Goal: Task Accomplishment & Management: Complete application form

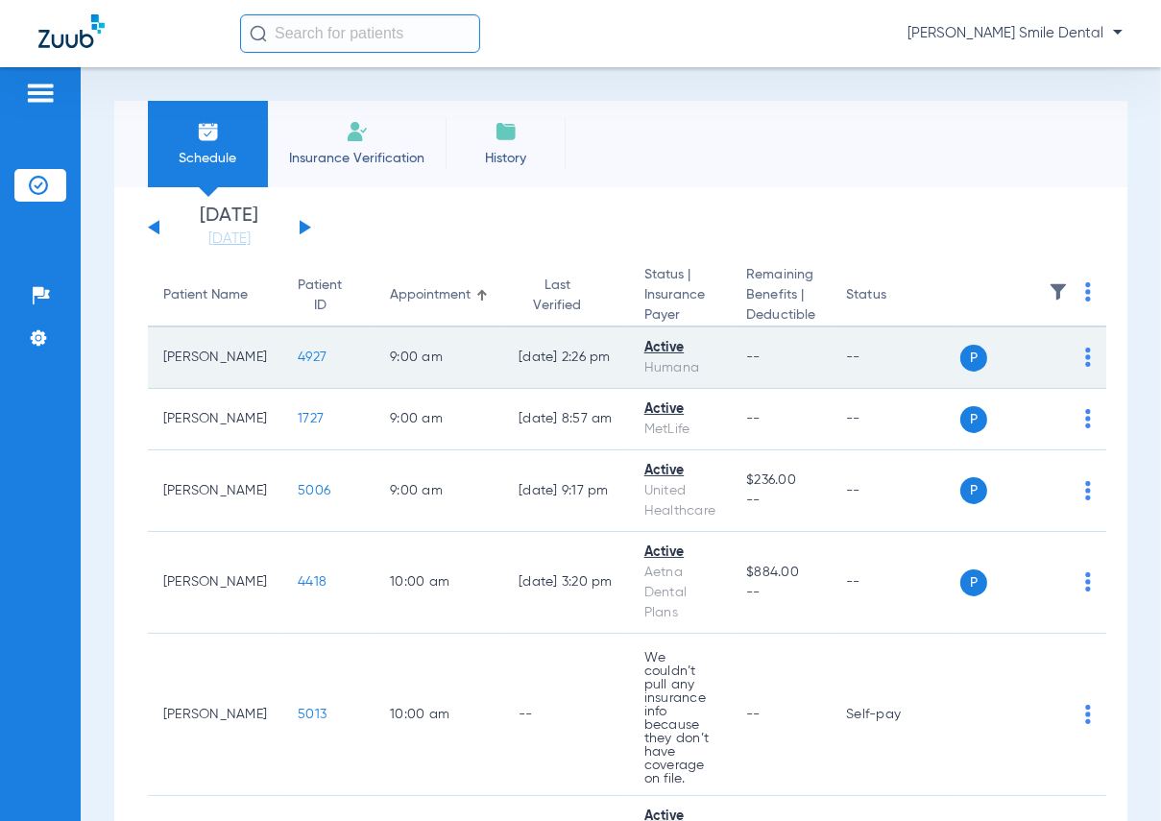
click at [298, 350] on span "4927" at bounding box center [312, 356] width 29 height 13
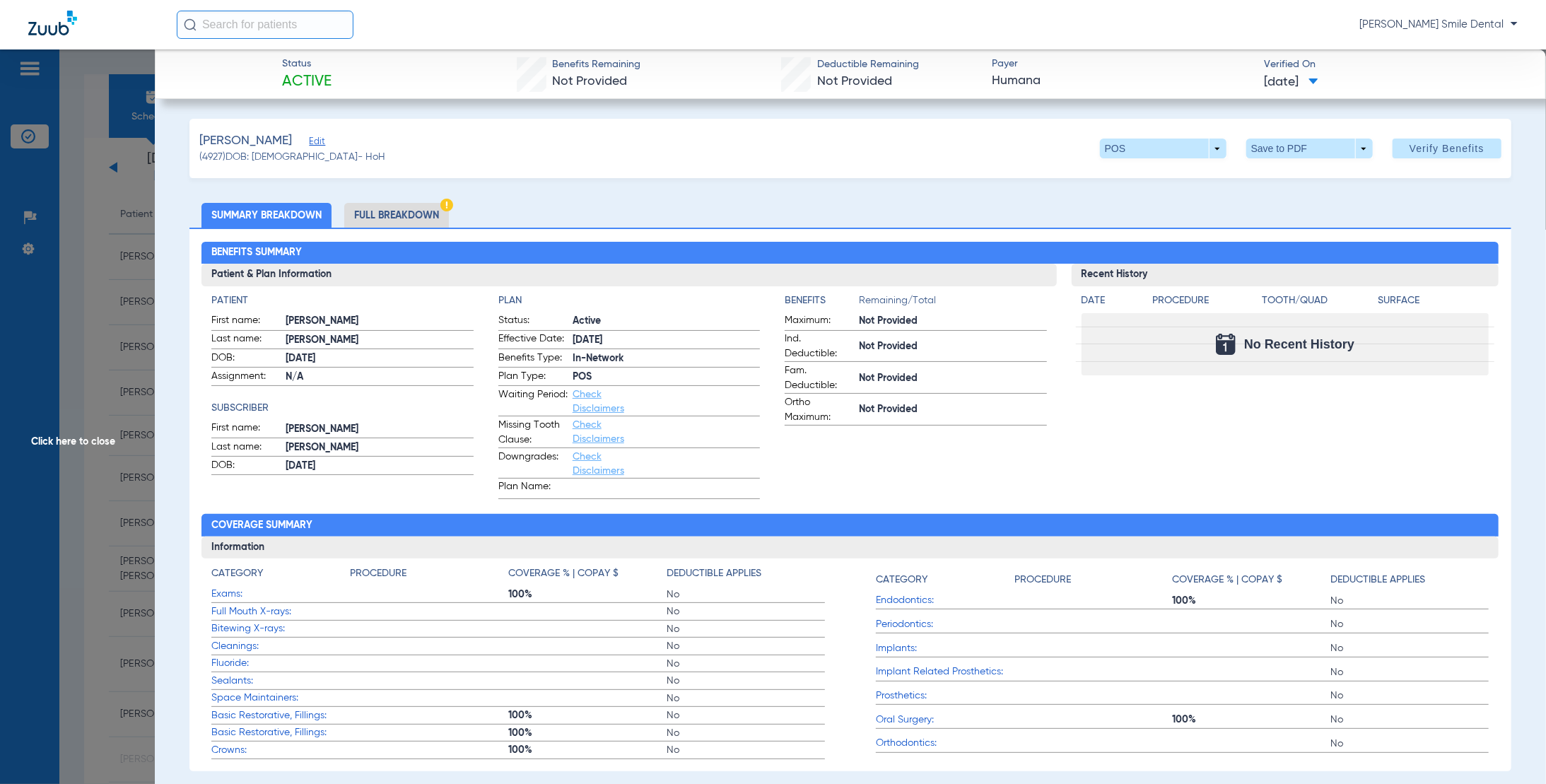
click at [383, 211] on li "Full Breakdown" at bounding box center [397, 216] width 105 height 25
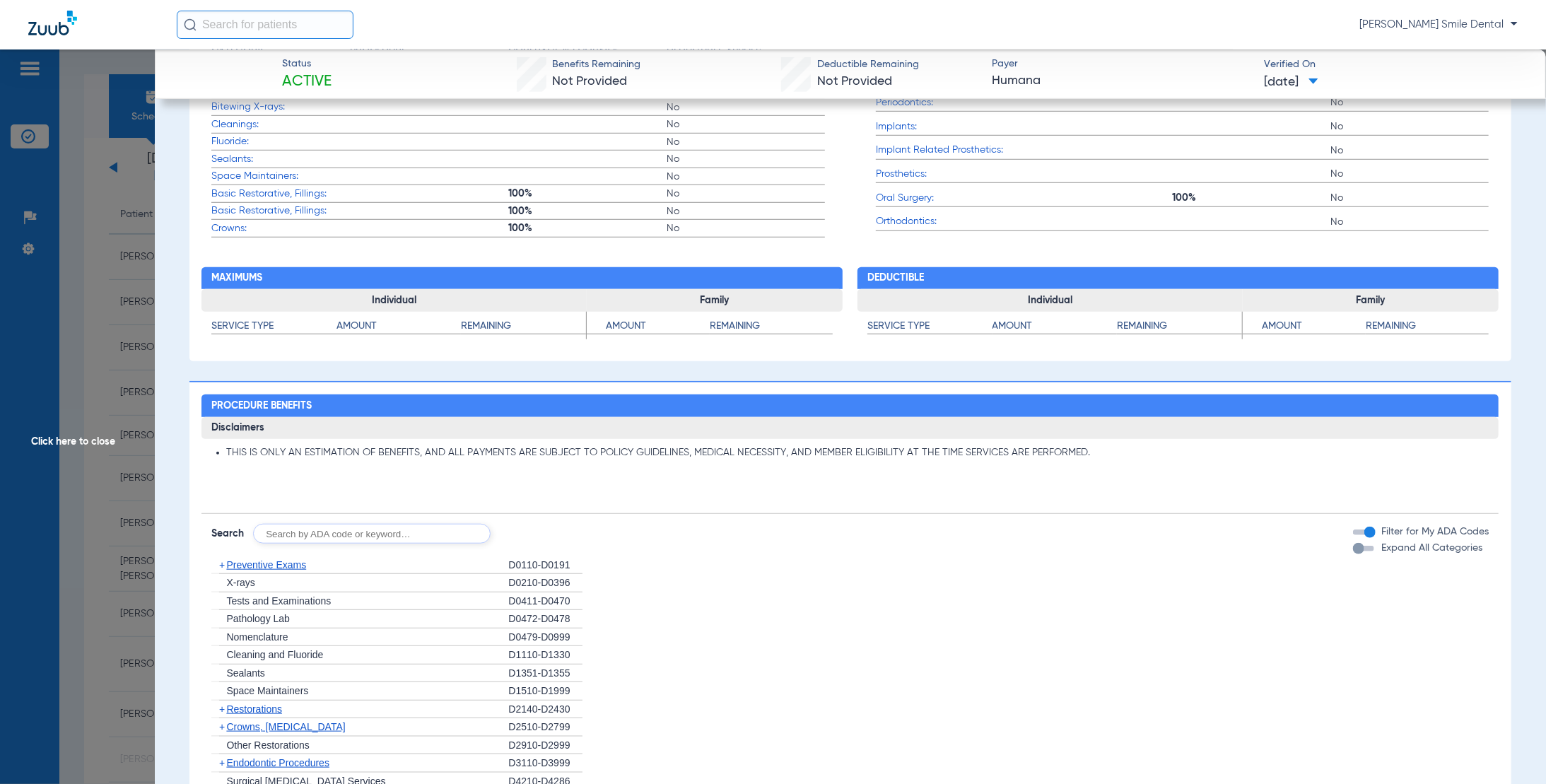
scroll to position [777, 0]
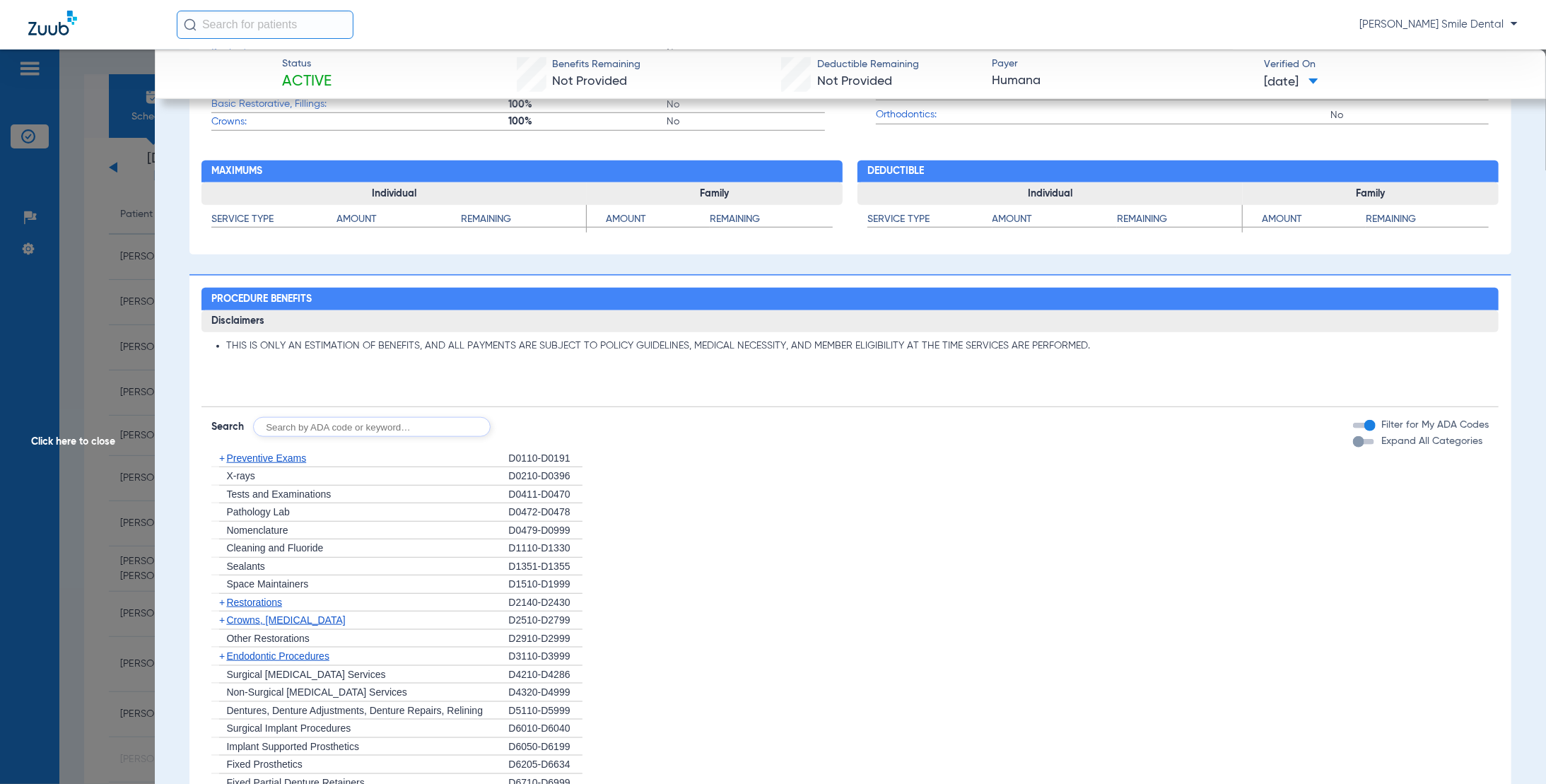
click at [854, 442] on div "button" at bounding box center [1358, 441] width 11 height 11
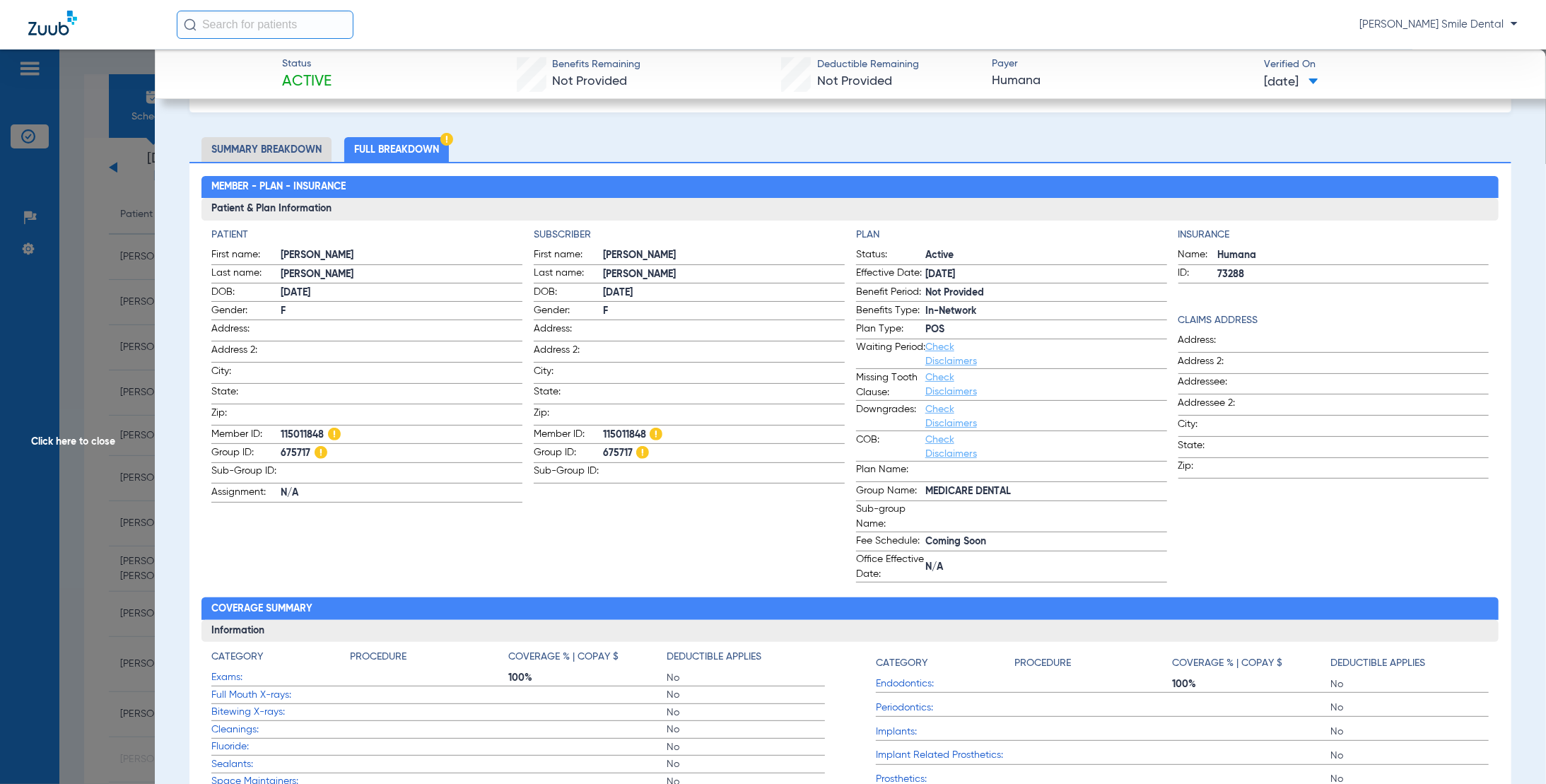
scroll to position [0, 0]
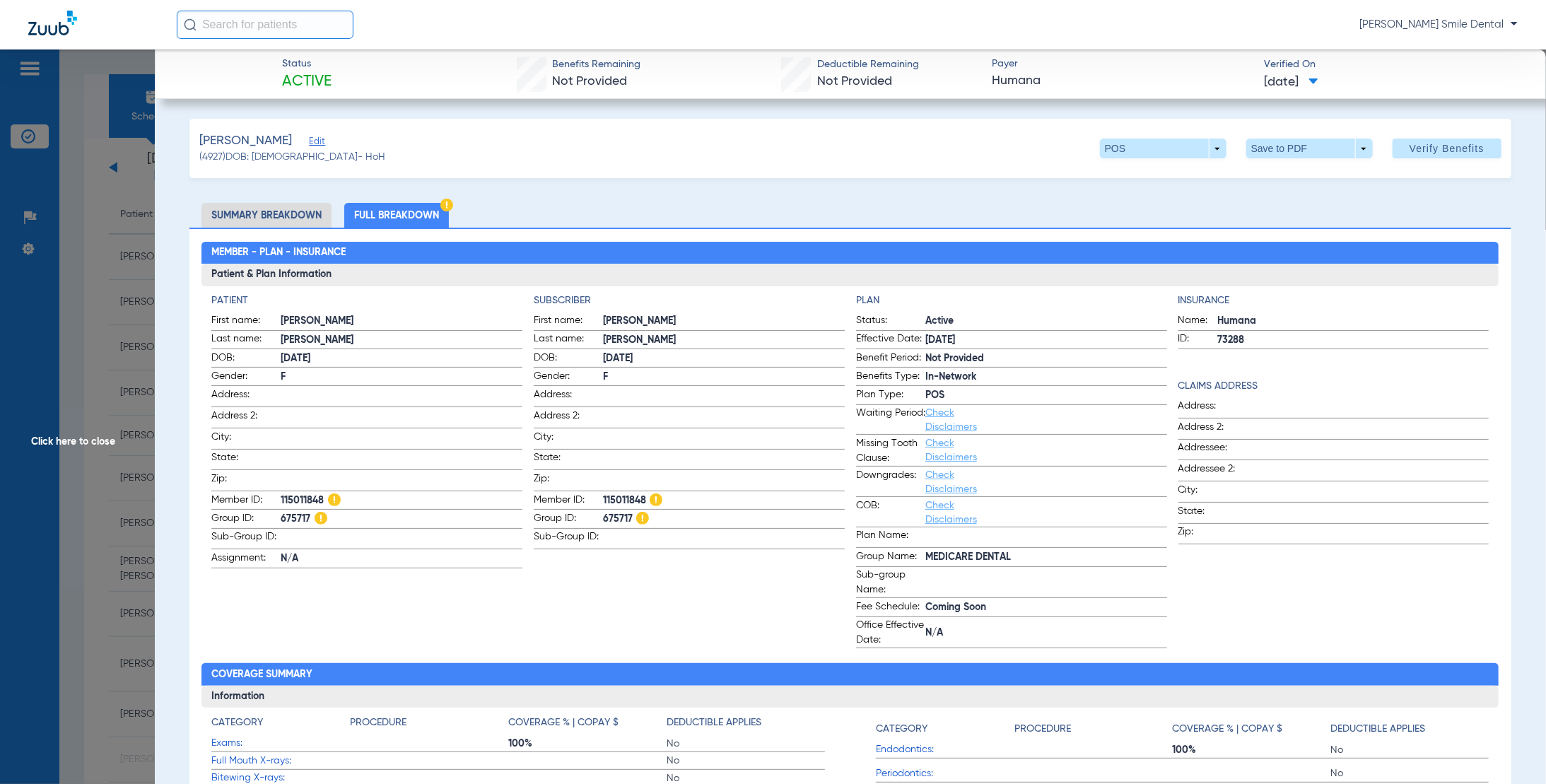
click at [253, 220] on li "Summary Breakdown" at bounding box center [267, 216] width 130 height 25
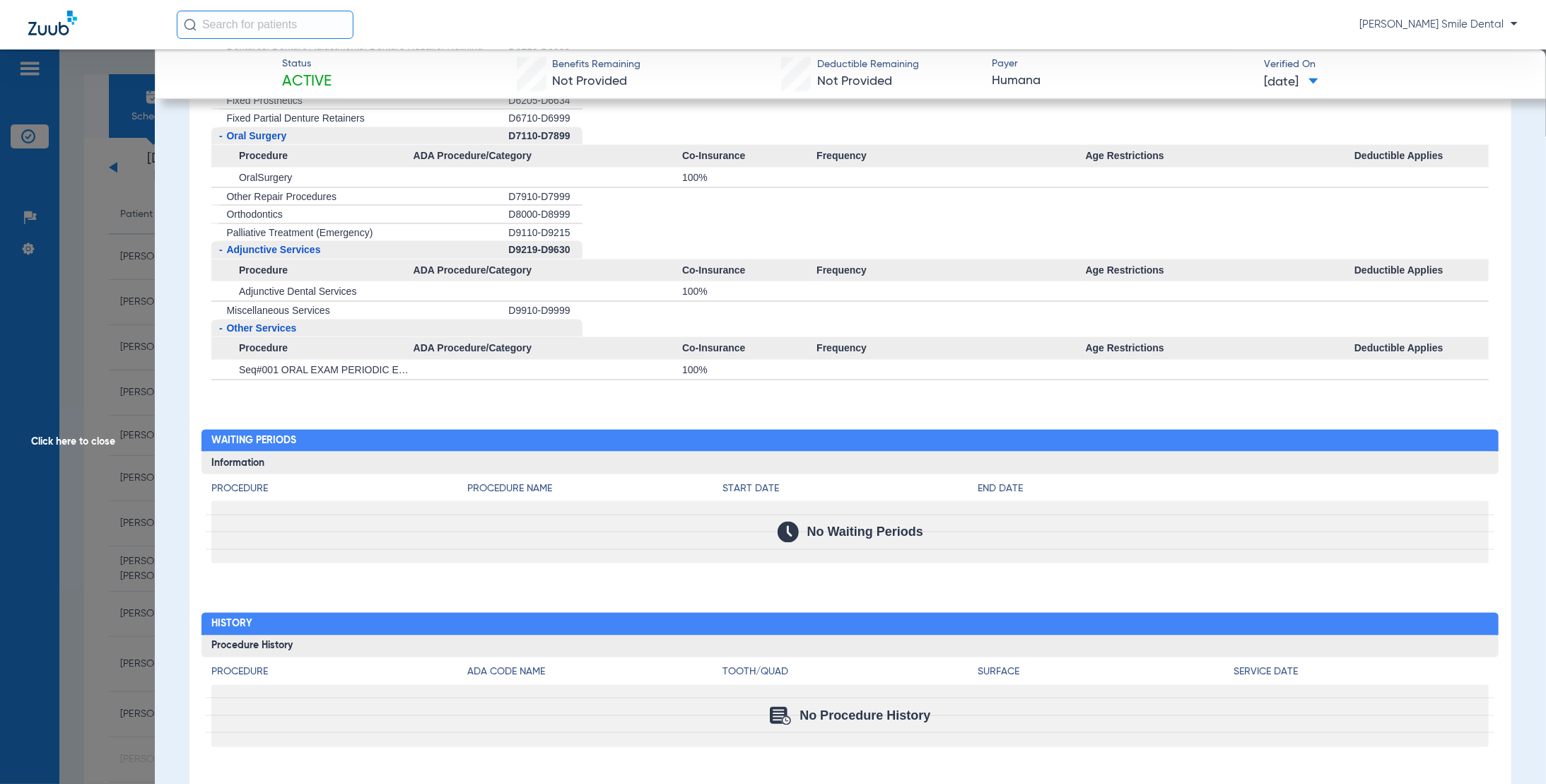
scroll to position [1350, 0]
click at [61, 438] on span "Click here to close" at bounding box center [77, 441] width 155 height 784
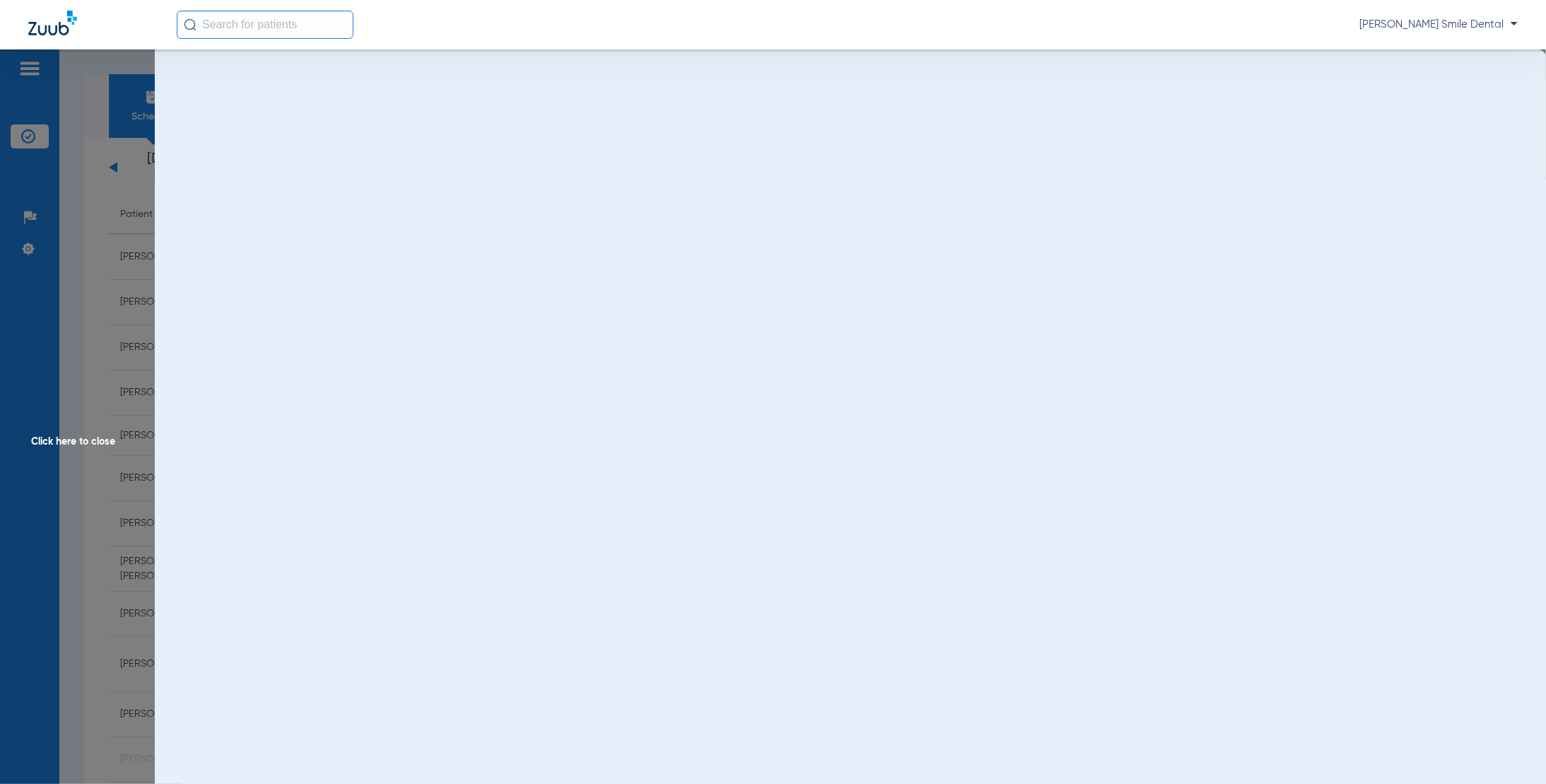
scroll to position [0, 0]
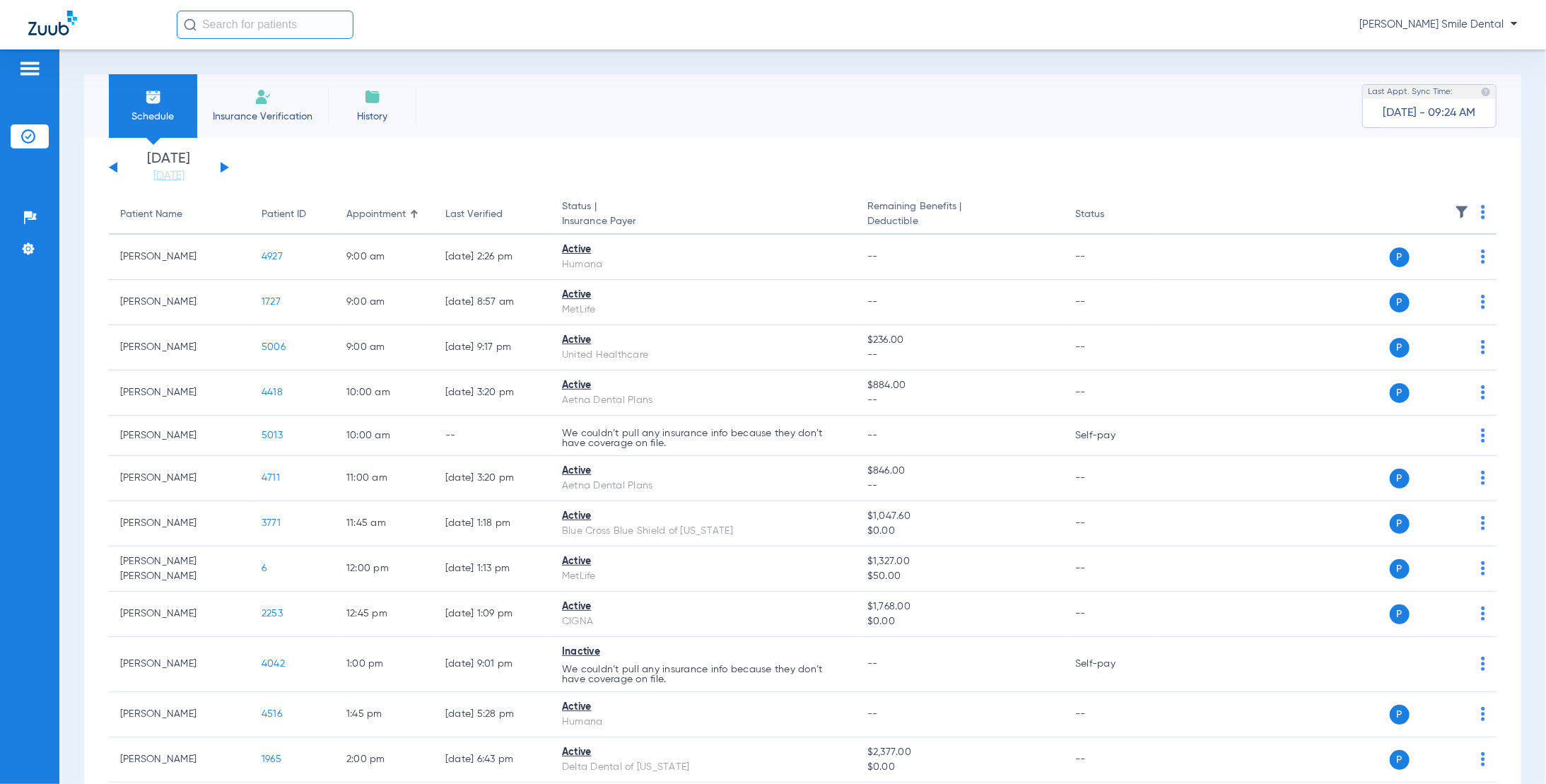
click at [118, 163] on div "[DATE] [DATE] [DATE] [DATE] [DATE] [DATE] [DATE] [DATE] [DATE] [DATE] [DATE] [D…" at bounding box center [169, 167] width 120 height 31
click at [111, 162] on div "[DATE] [DATE] [DATE] [DATE] [DATE] [DATE] [DATE] [DATE] [DATE] [DATE] [DATE] [D…" at bounding box center [169, 167] width 120 height 31
click at [114, 163] on div "[DATE] [DATE] [DATE] [DATE] [DATE] [DATE] [DATE] [DATE] [DATE] [DATE] [DATE] [D…" at bounding box center [169, 167] width 120 height 31
click at [113, 164] on div "[DATE] [DATE] [DATE] [DATE] [DATE] [DATE] [DATE] [DATE] [DATE] [DATE] [DATE] [D…" at bounding box center [169, 167] width 120 height 31
click at [109, 165] on div "[DATE] [DATE] [DATE] [DATE] [DATE] [DATE] [DATE] [DATE] [DATE] [DATE] [DATE] [D…" at bounding box center [169, 167] width 120 height 31
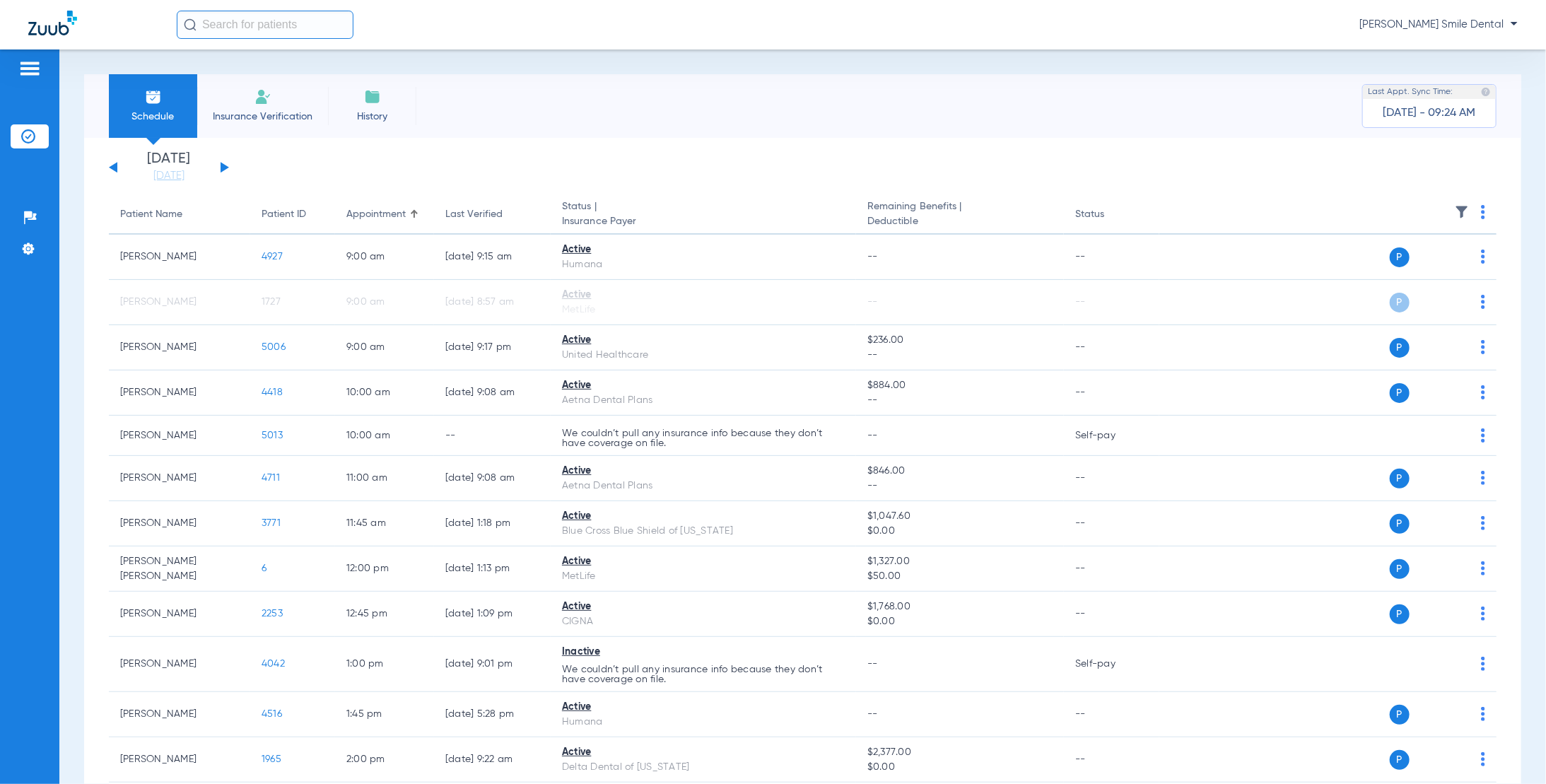
click at [110, 163] on div "[DATE] [DATE] [DATE] [DATE] [DATE] [DATE] [DATE] [DATE] [DATE] [DATE] [DATE] [D…" at bounding box center [169, 167] width 120 height 31
click at [114, 169] on button at bounding box center [113, 167] width 9 height 10
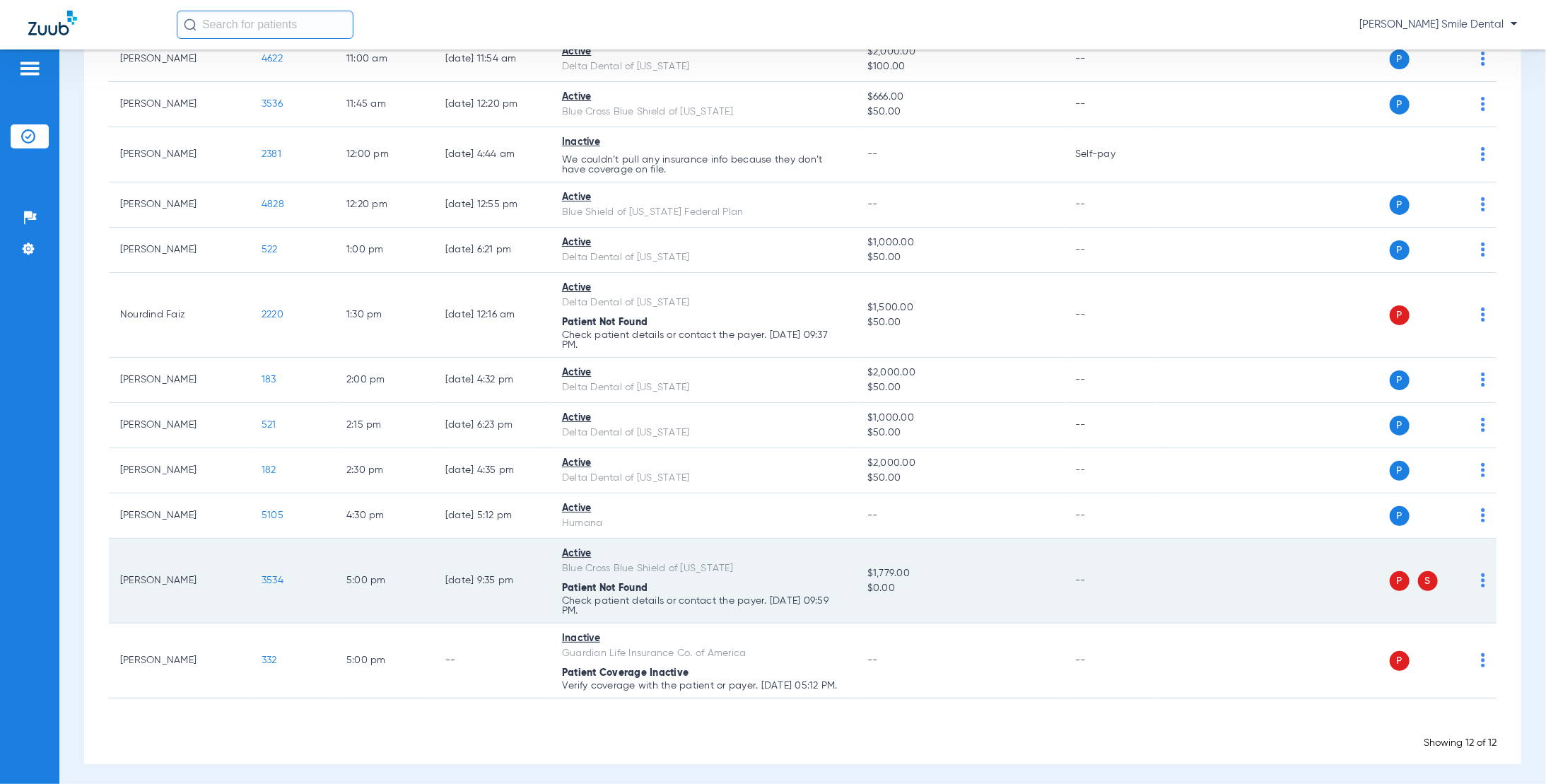
scroll to position [209, 0]
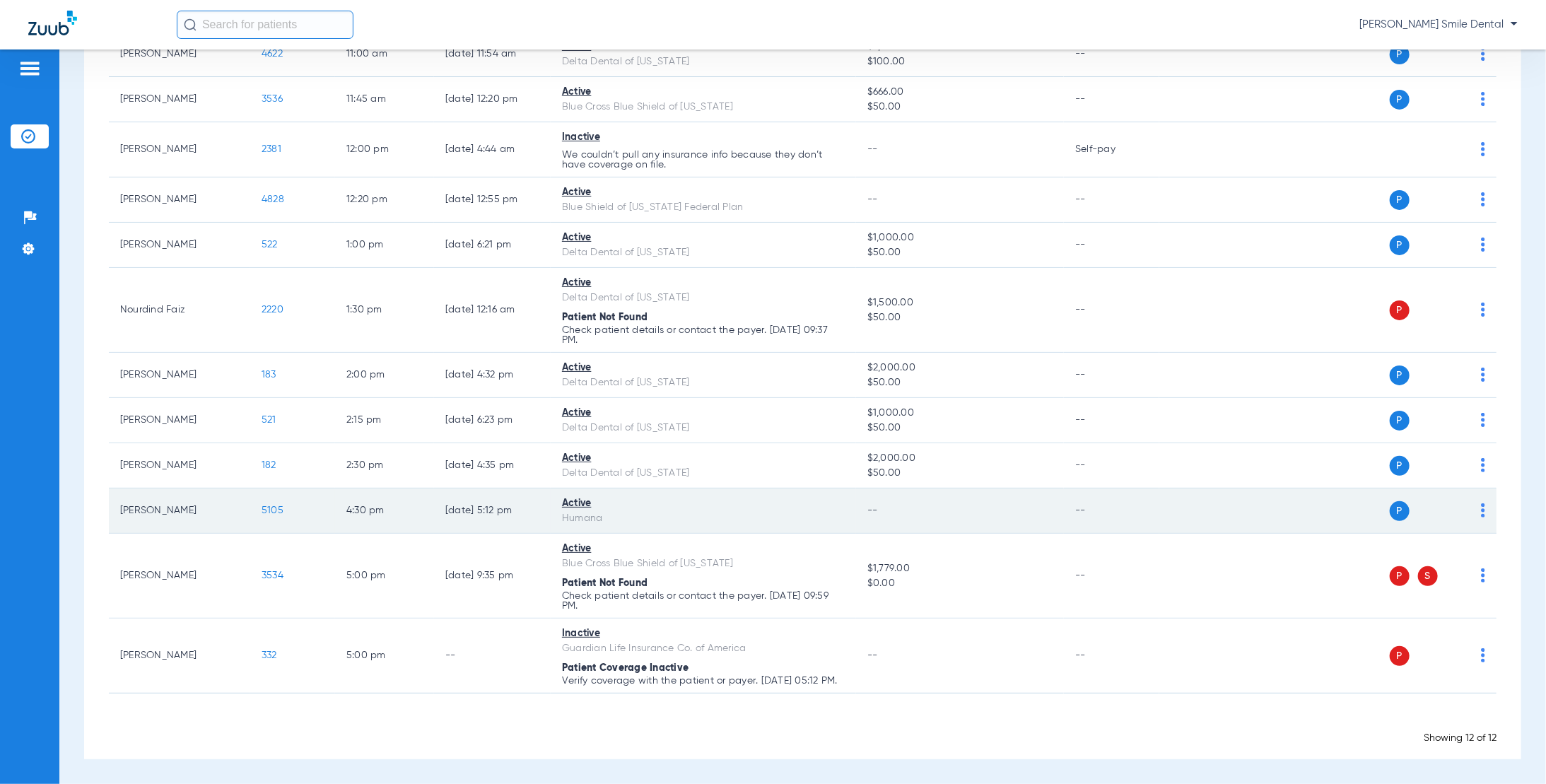
click at [275, 505] on span "5105" at bounding box center [272, 509] width 22 height 10
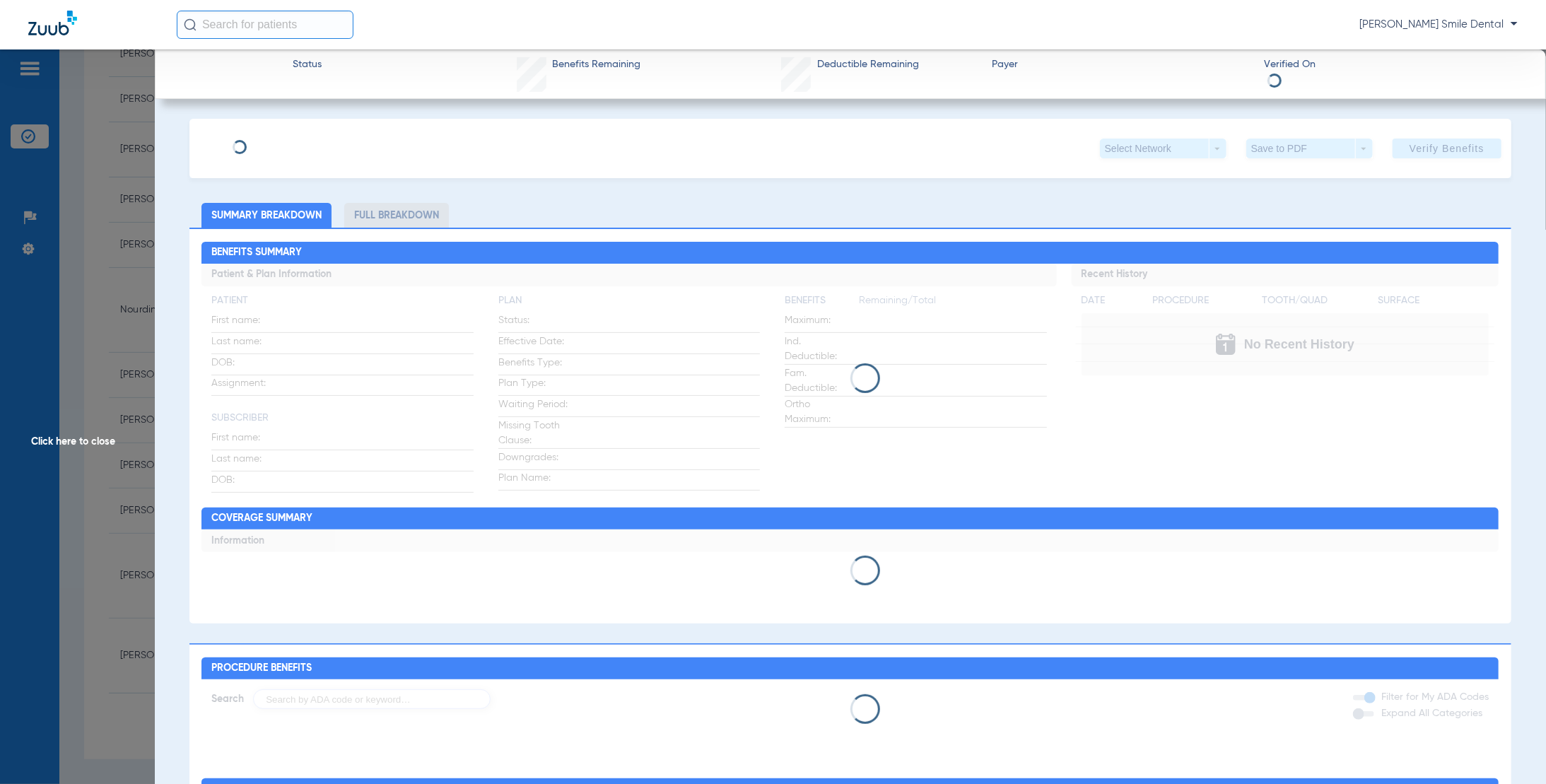
type input "[PERSON_NAME]"
type input "BROWN"
type input "[DATE]"
type input "125240835"
type input "409295"
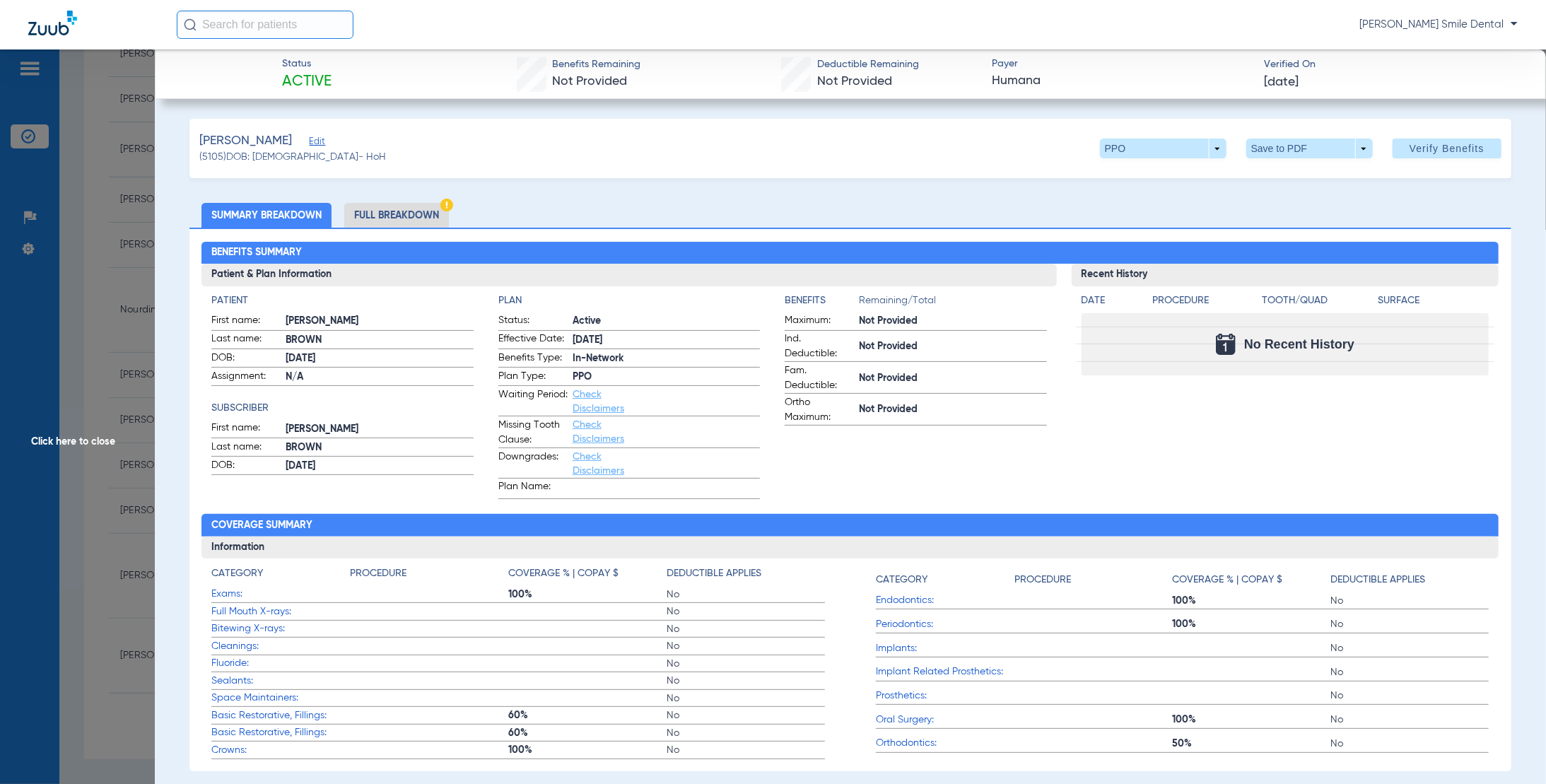
click at [315, 143] on span "Edit" at bounding box center [315, 143] width 13 height 13
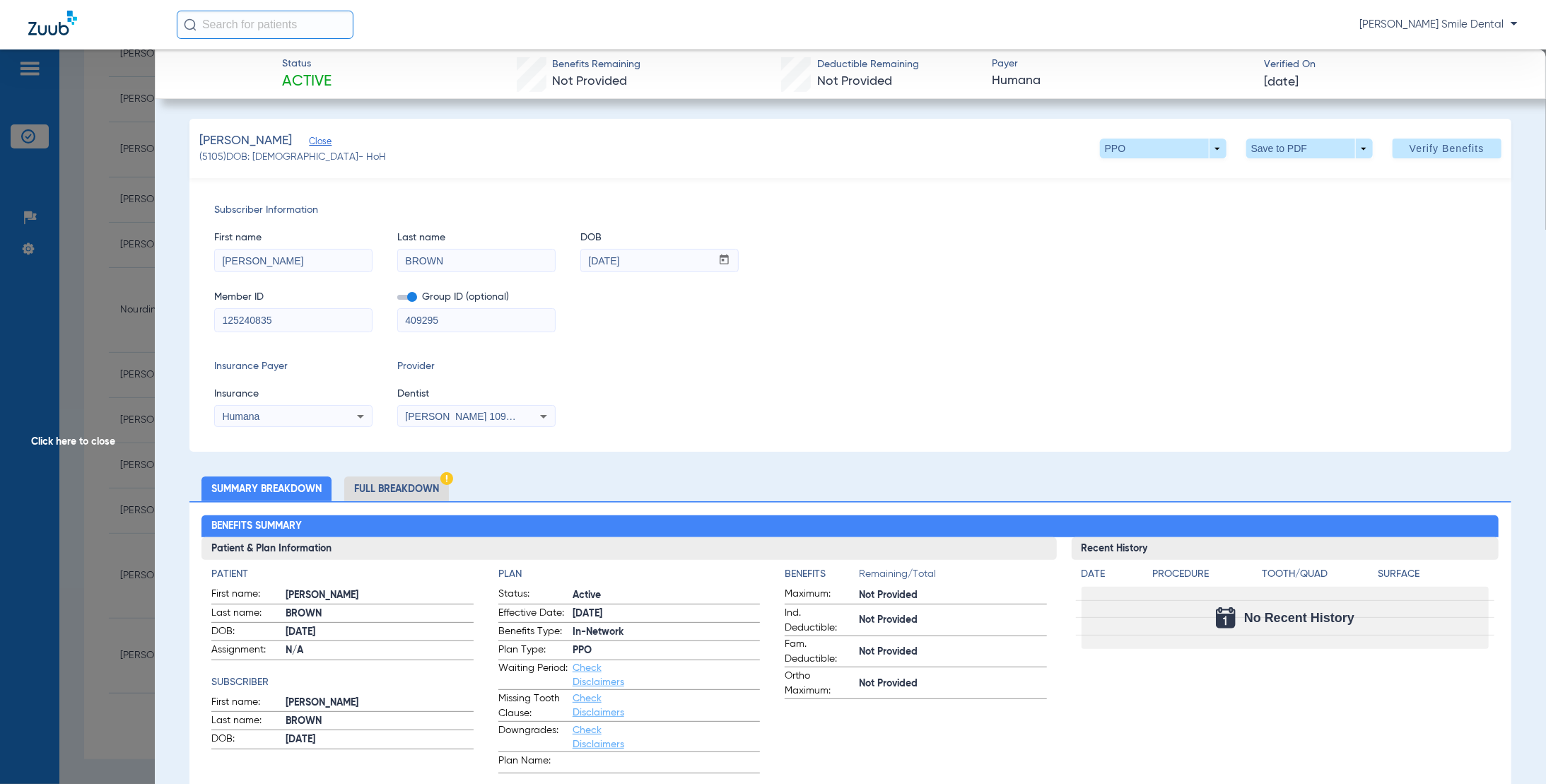
click at [509, 412] on span "[PERSON_NAME] 1093759672" at bounding box center [474, 416] width 139 height 11
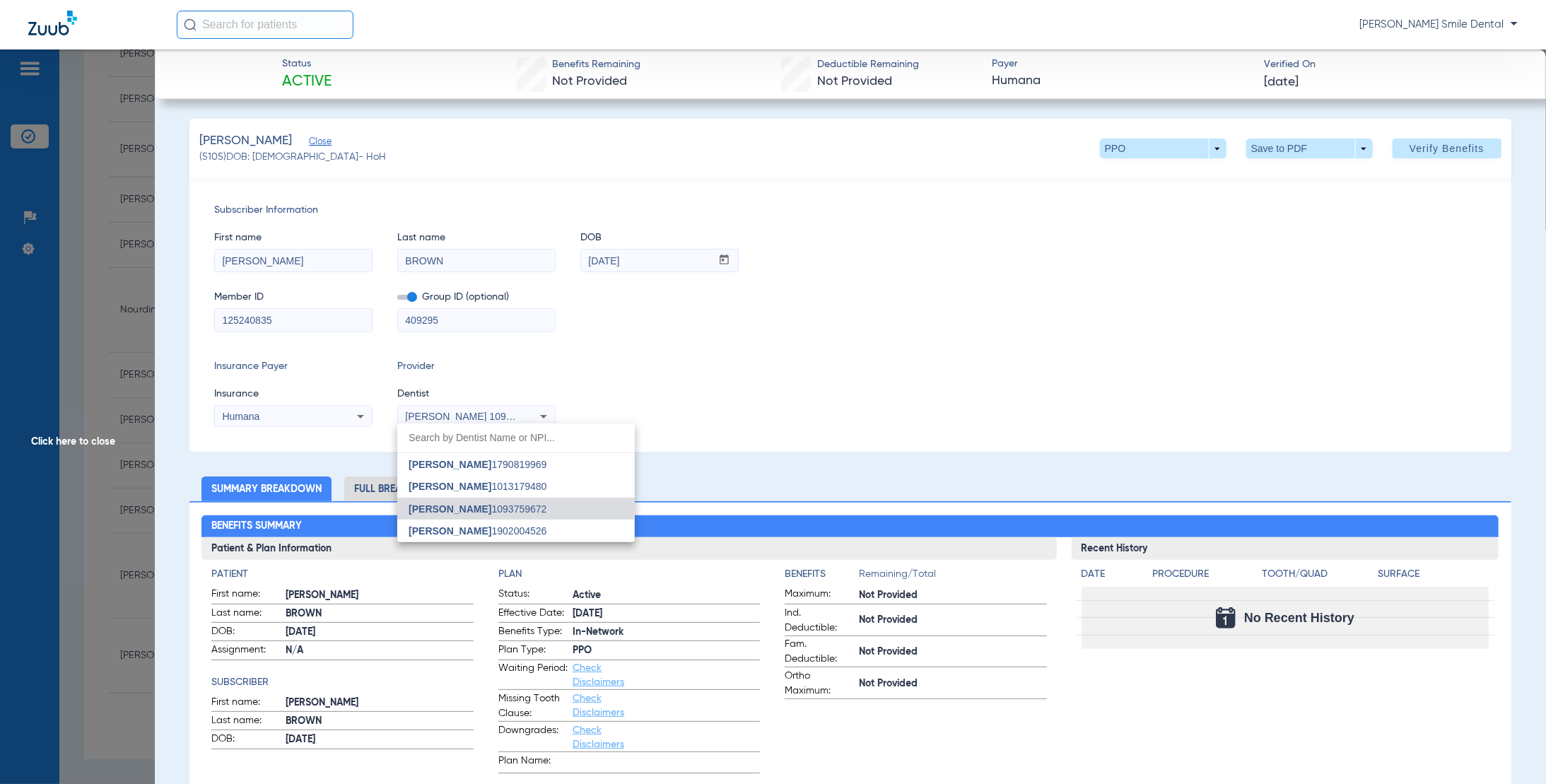
click at [478, 526] on span "[PERSON_NAME]" at bounding box center [450, 530] width 82 height 11
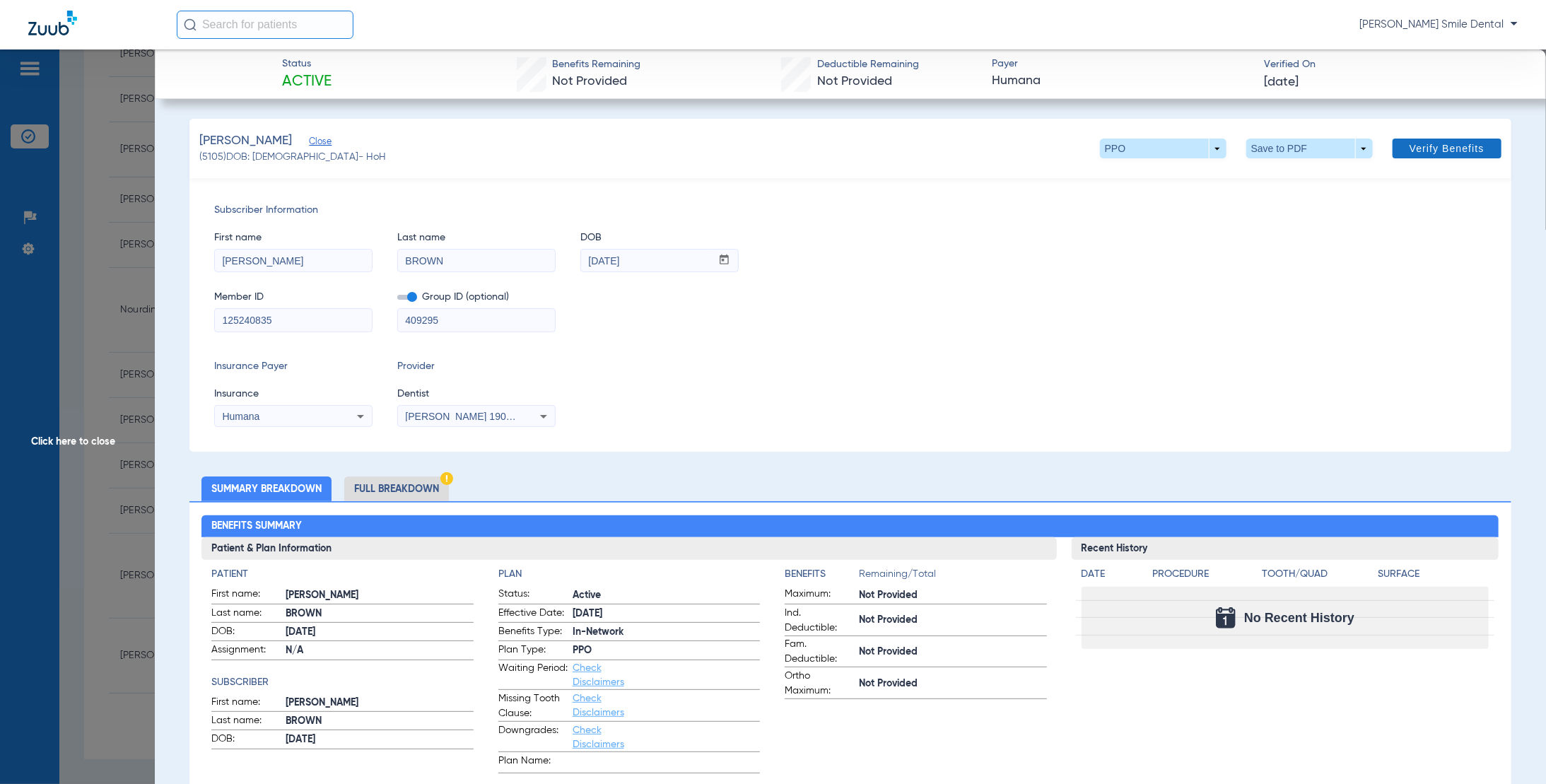
click at [1453, 149] on span "Verify Benefits" at bounding box center [1447, 148] width 75 height 11
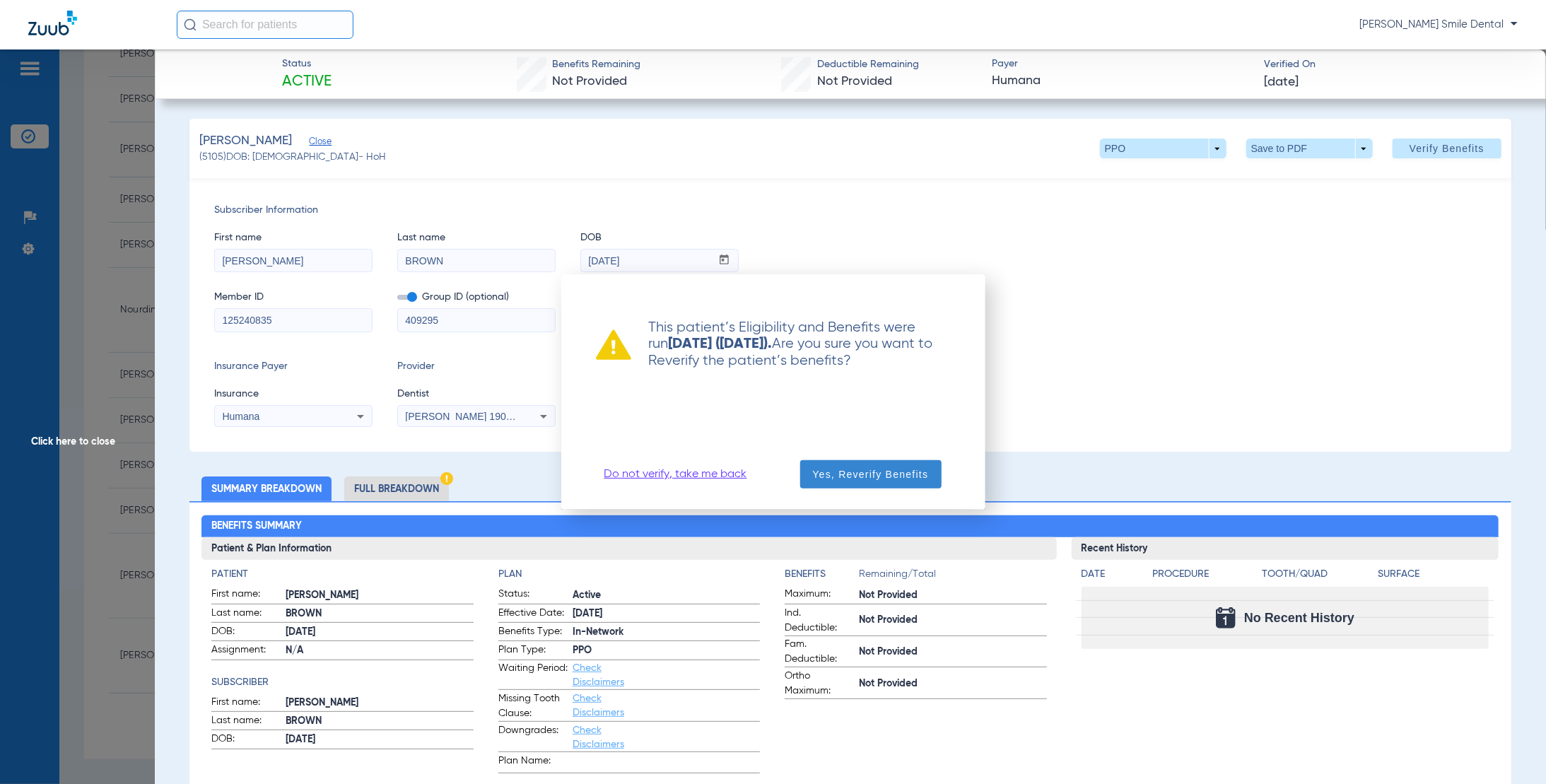
click at [896, 476] on span "Yes, Reverify Benefits" at bounding box center [870, 474] width 116 height 14
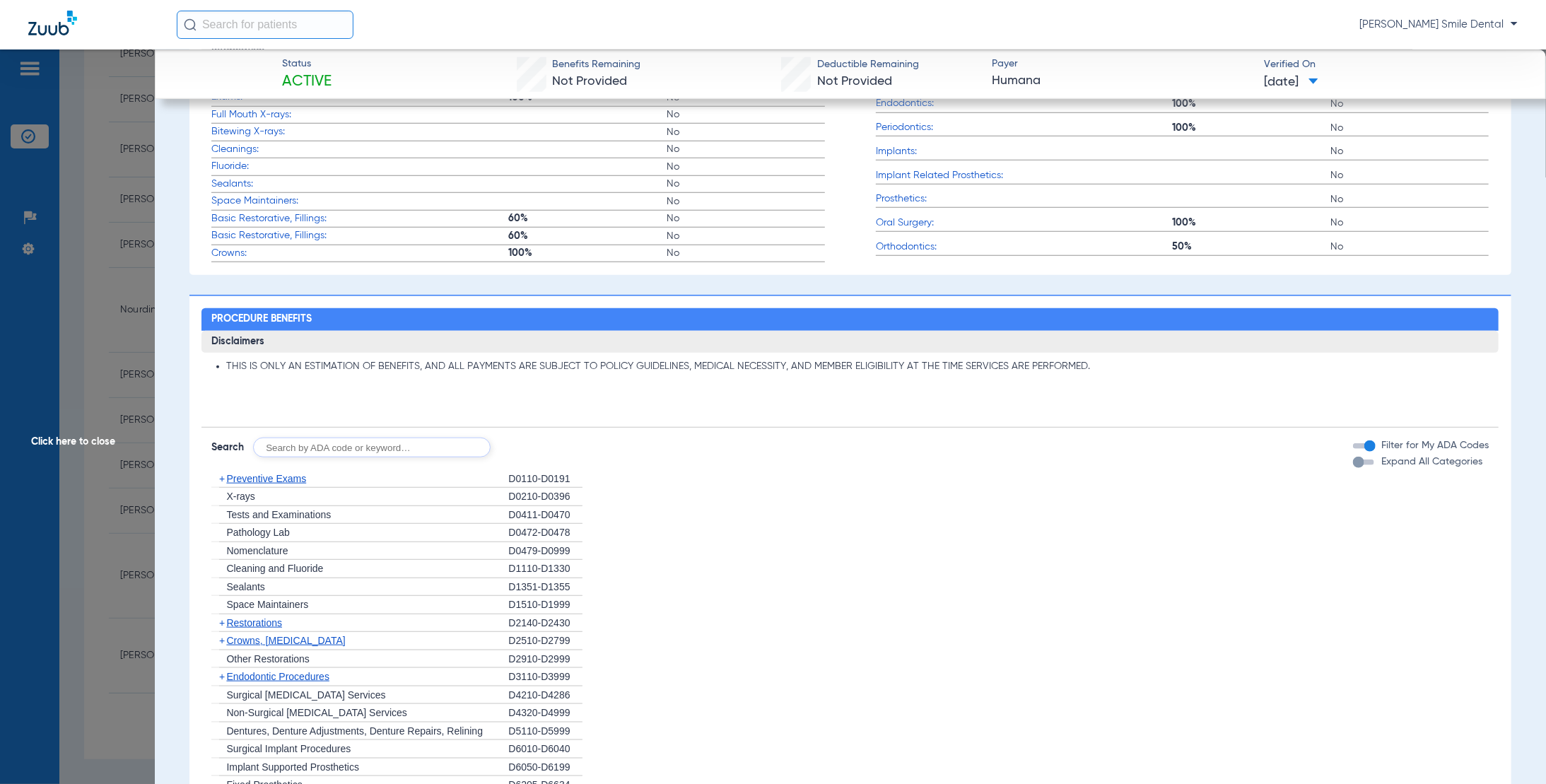
scroll to position [848, 0]
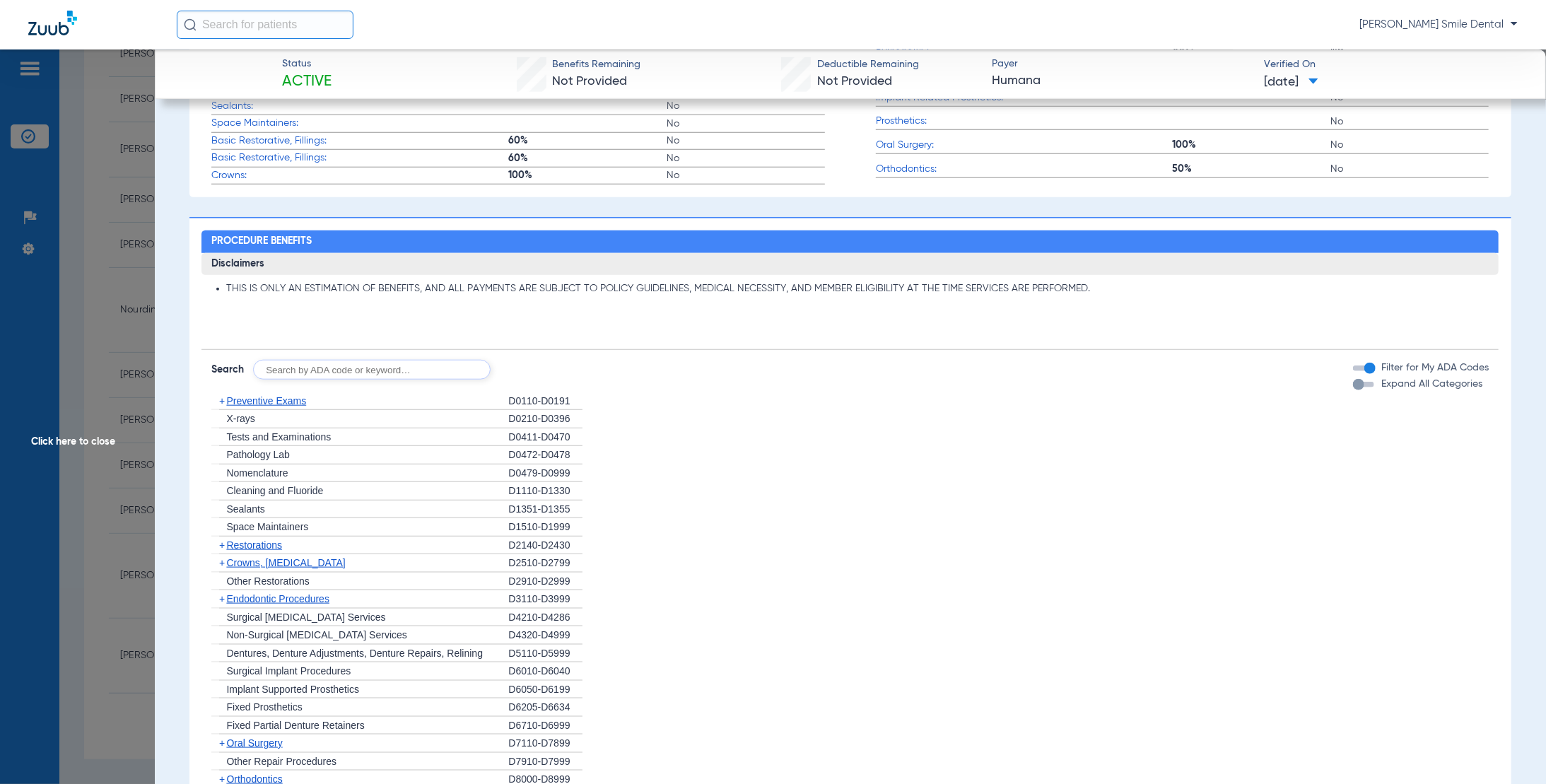
click at [1353, 384] on div "button" at bounding box center [1358, 384] width 11 height 11
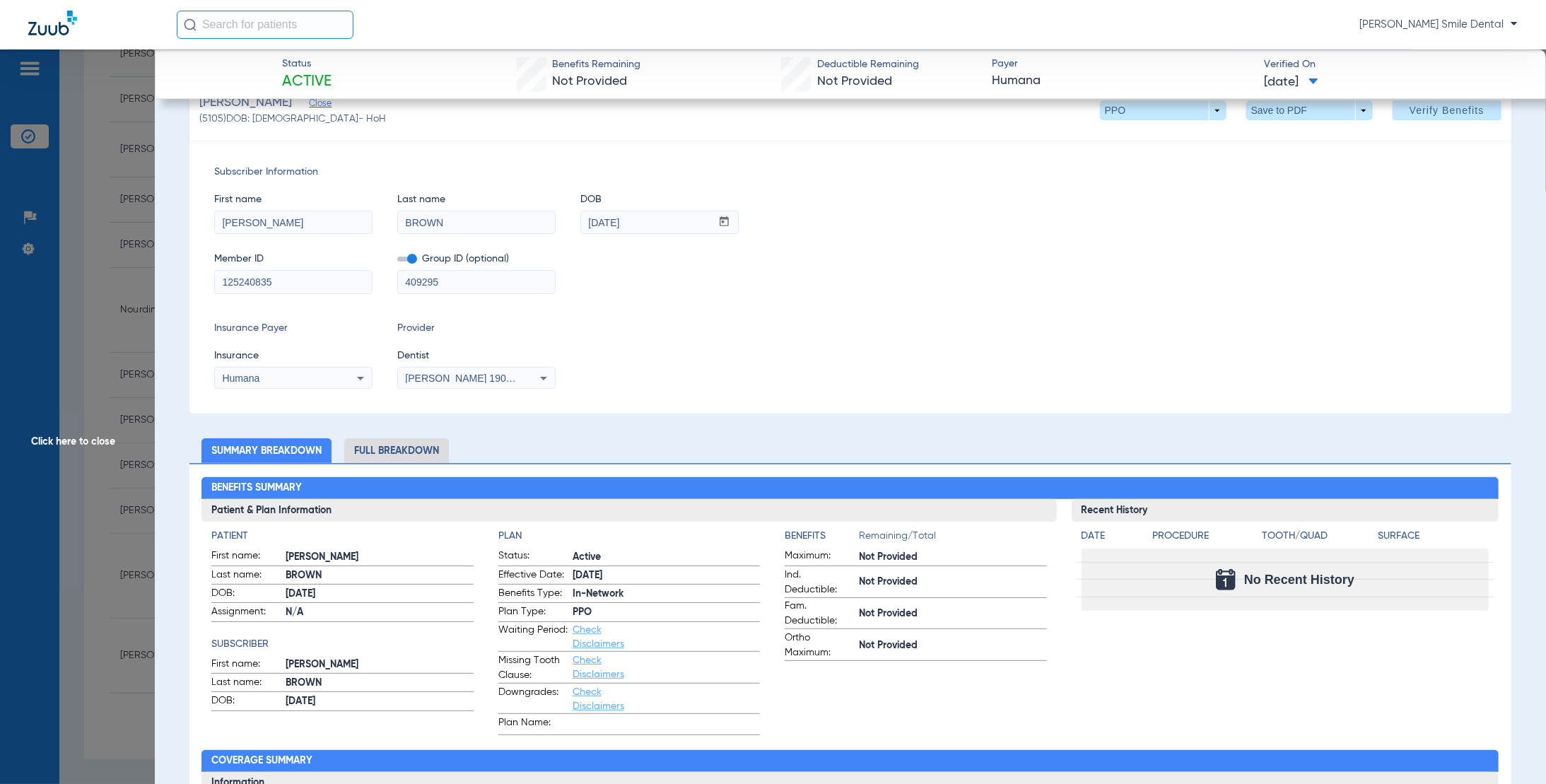
scroll to position [0, 0]
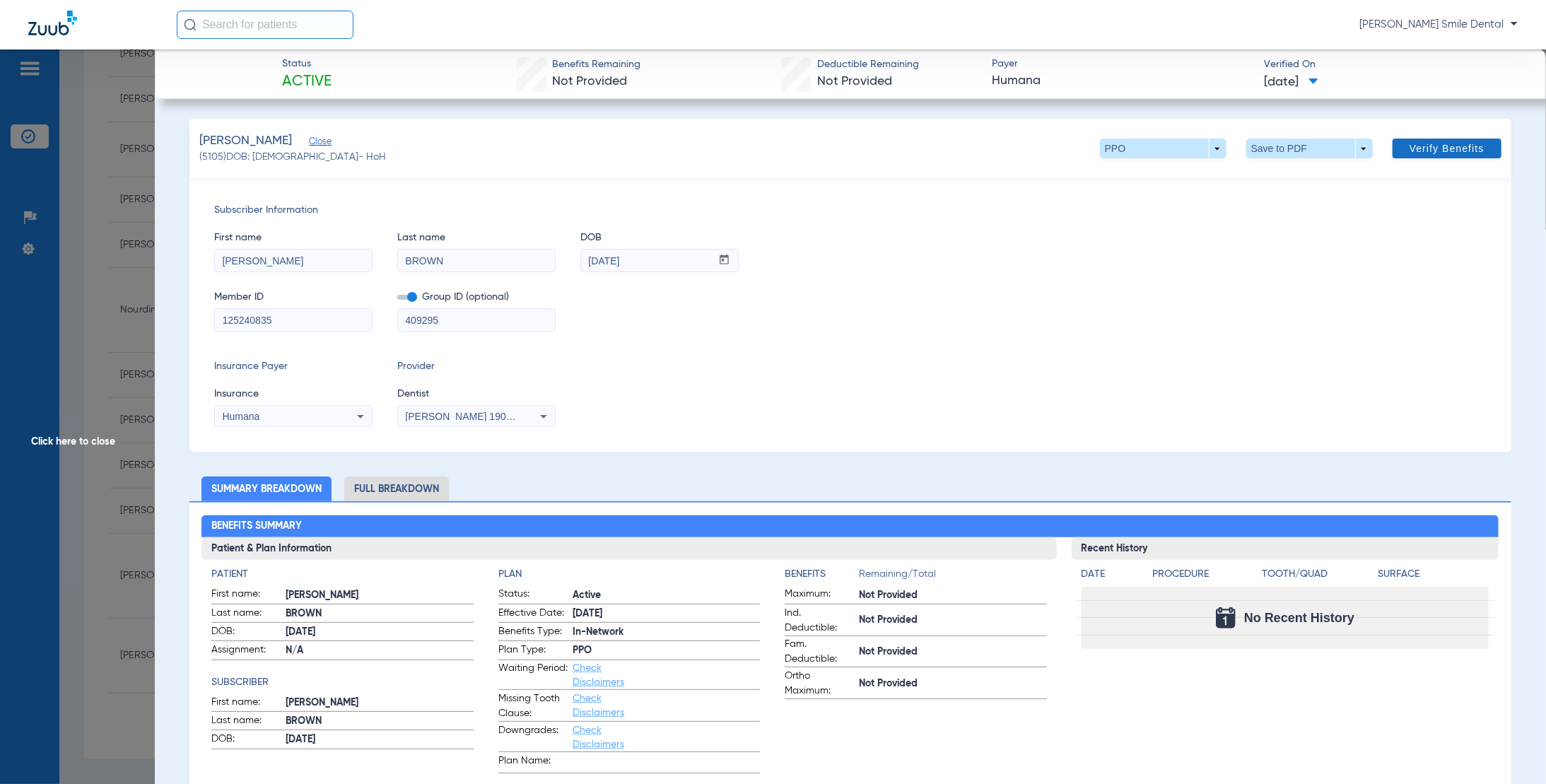
click at [1447, 144] on span "Verify Benefits" at bounding box center [1447, 148] width 75 height 11
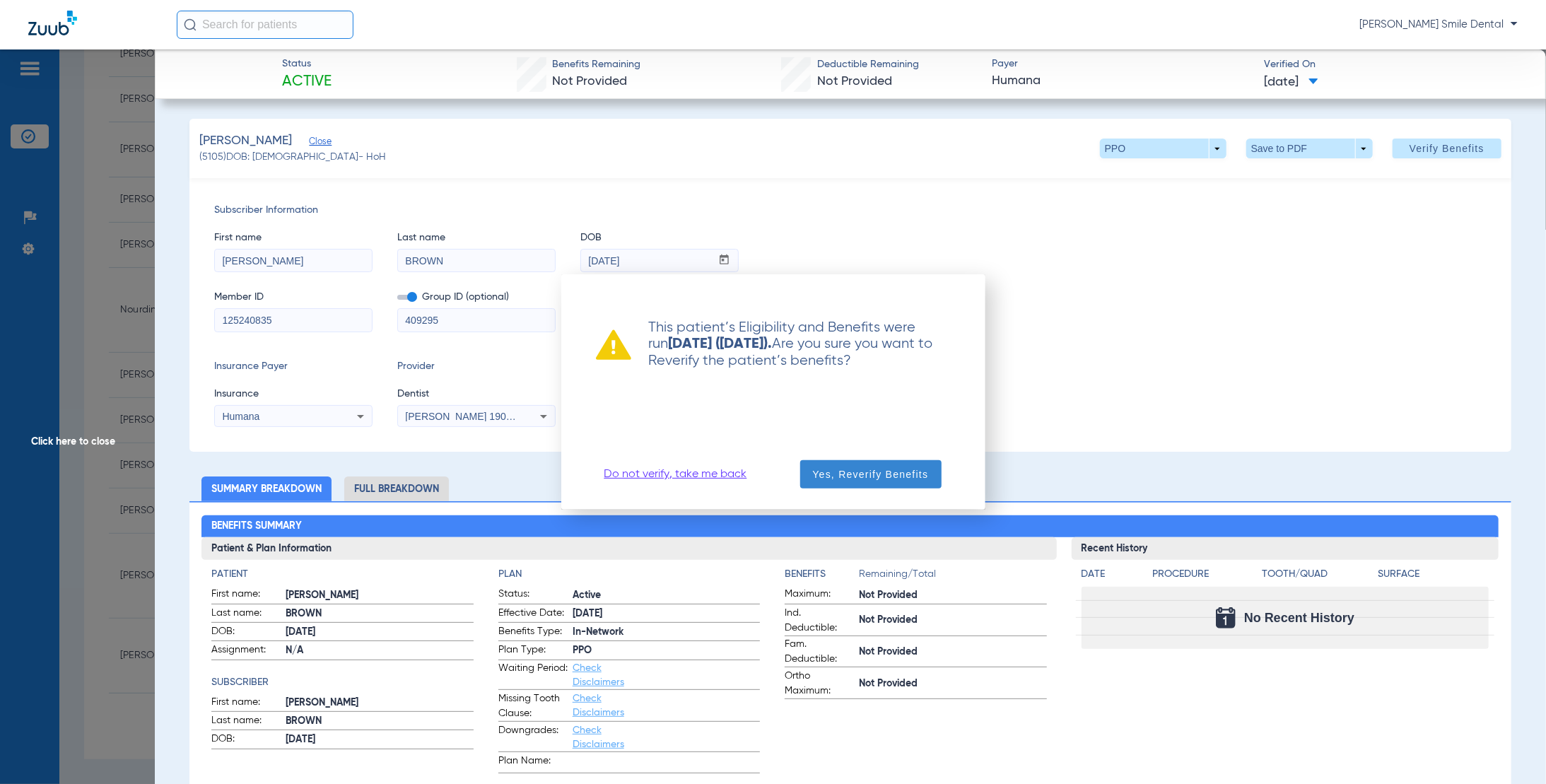
click at [920, 468] on span "Yes, Reverify Benefits" at bounding box center [870, 474] width 116 height 14
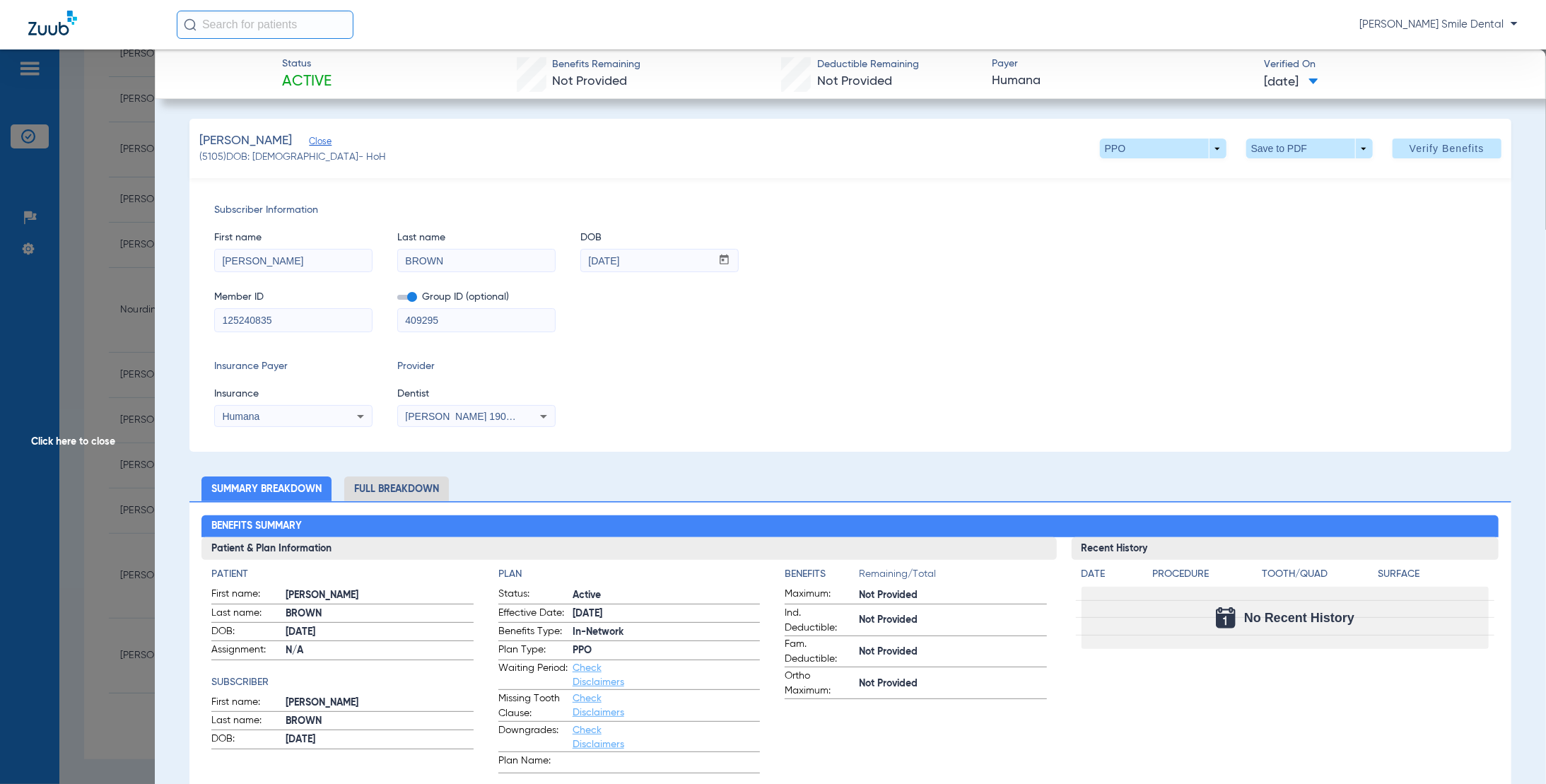
click at [387, 487] on li "Full Breakdown" at bounding box center [397, 489] width 105 height 25
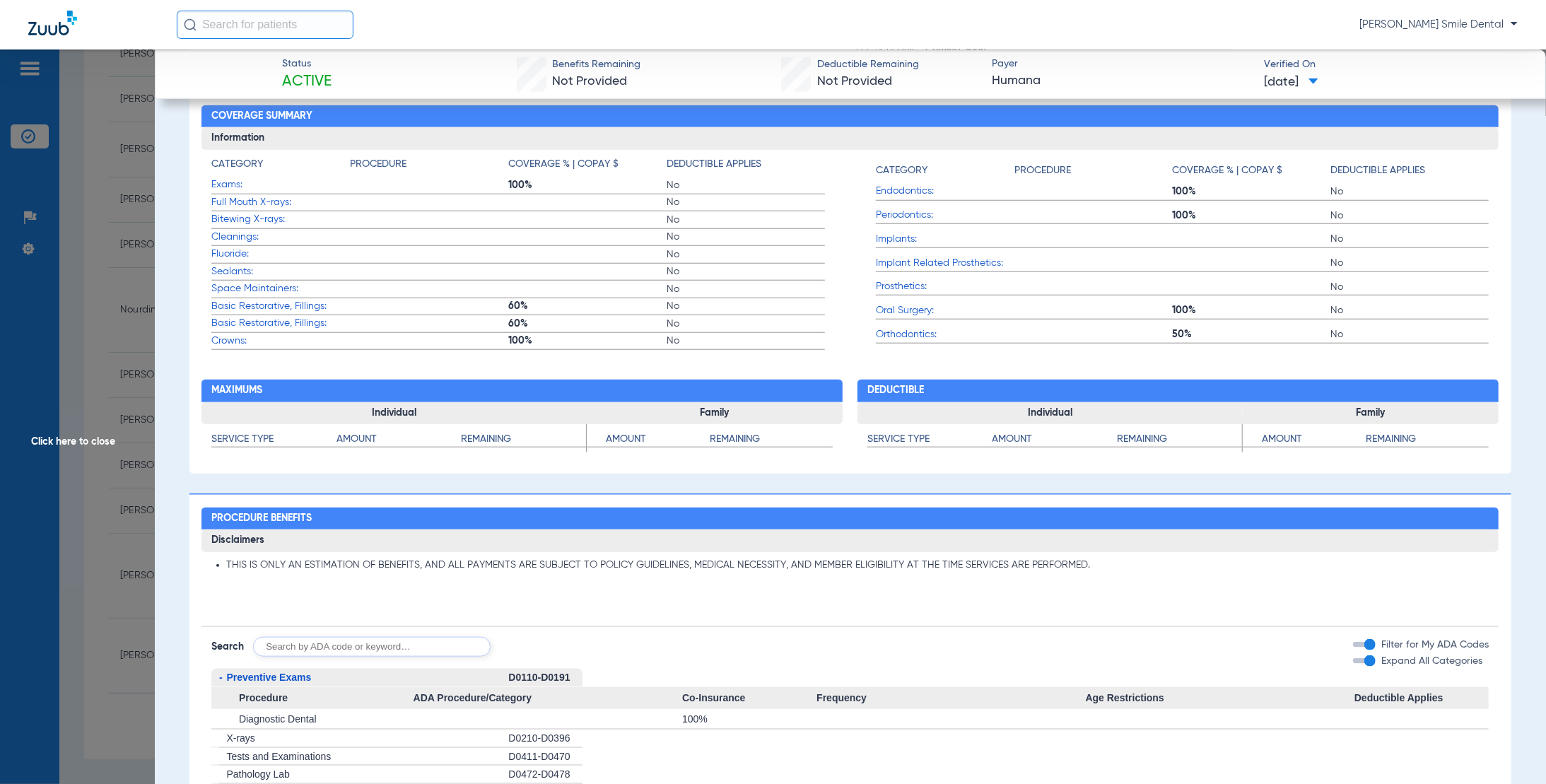
scroll to position [651, 0]
